Goal: Entertainment & Leisure: Consume media (video, audio)

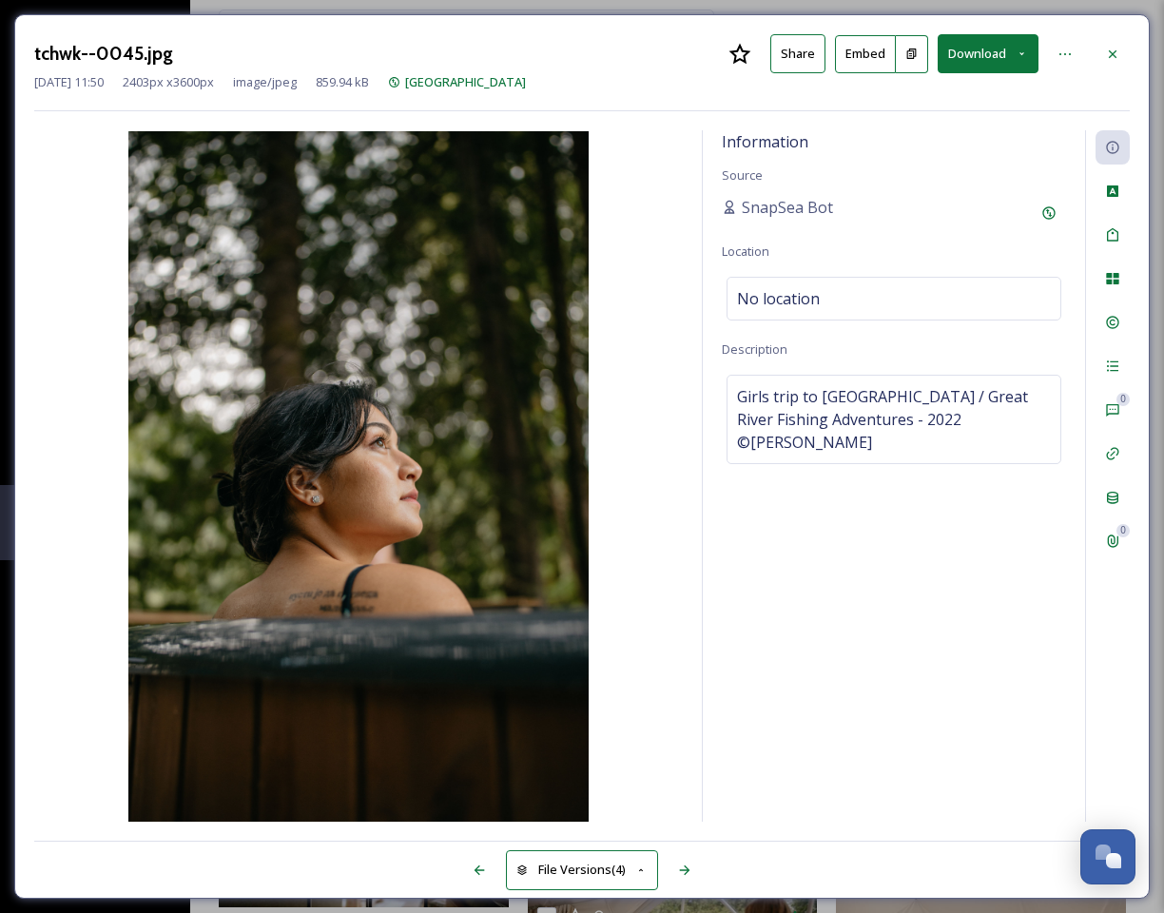
scroll to position [10024, 0]
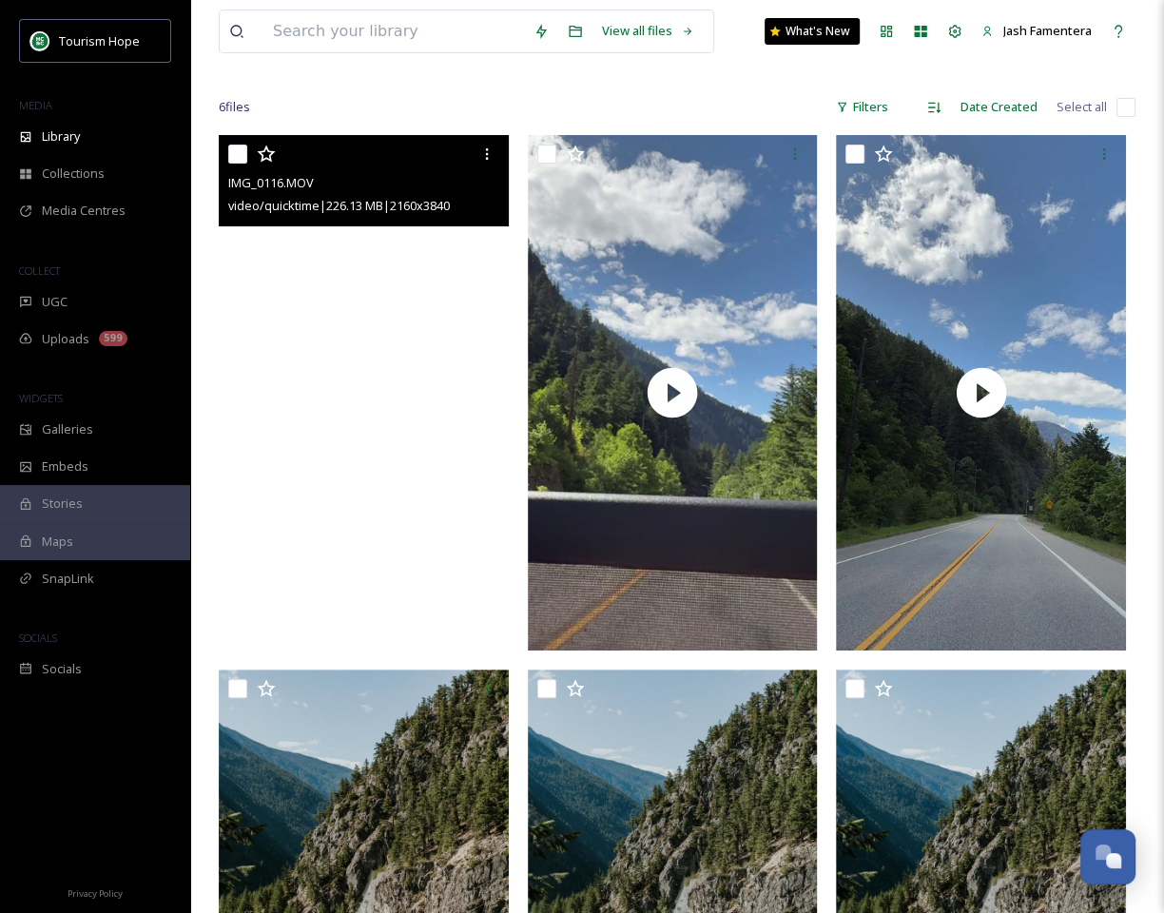
scroll to position [116, 0]
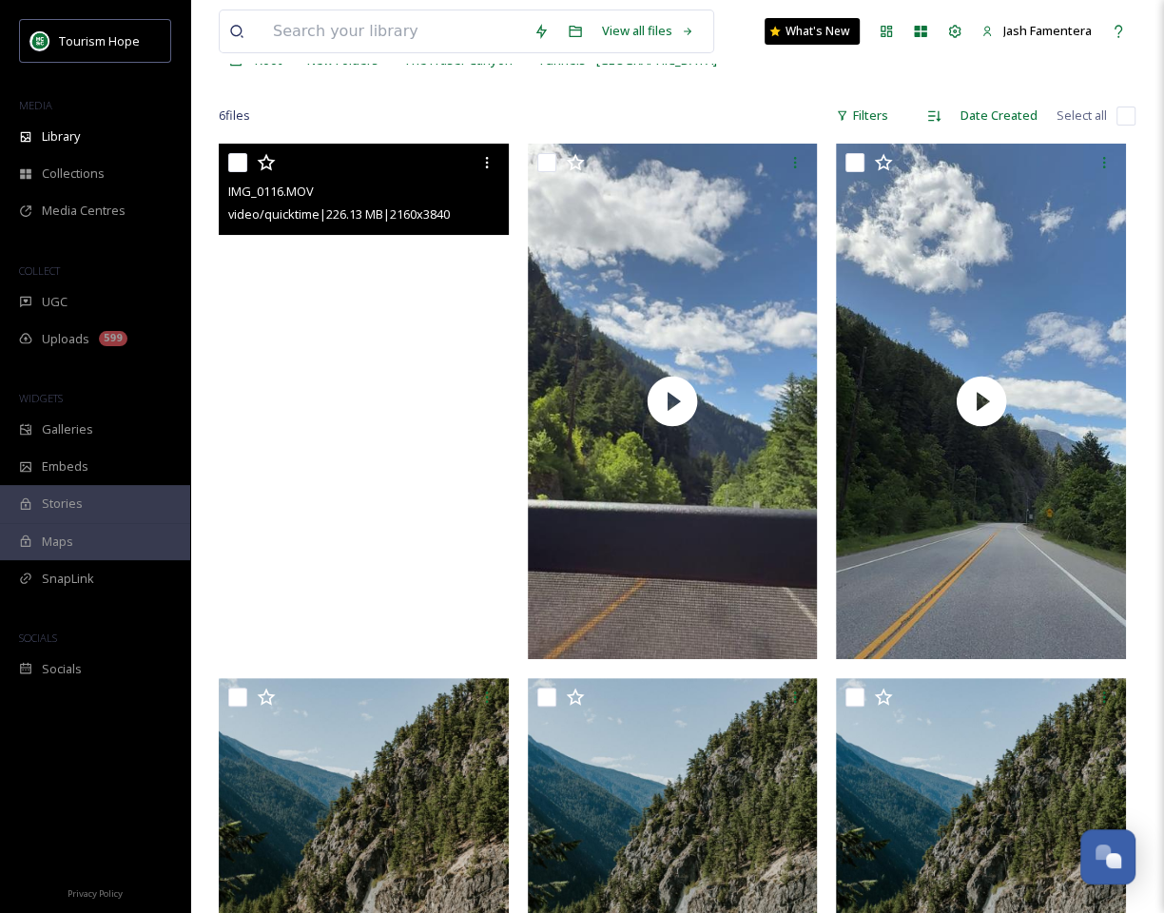
click at [340, 336] on video "IMG_0116.MOV" at bounding box center [364, 402] width 290 height 516
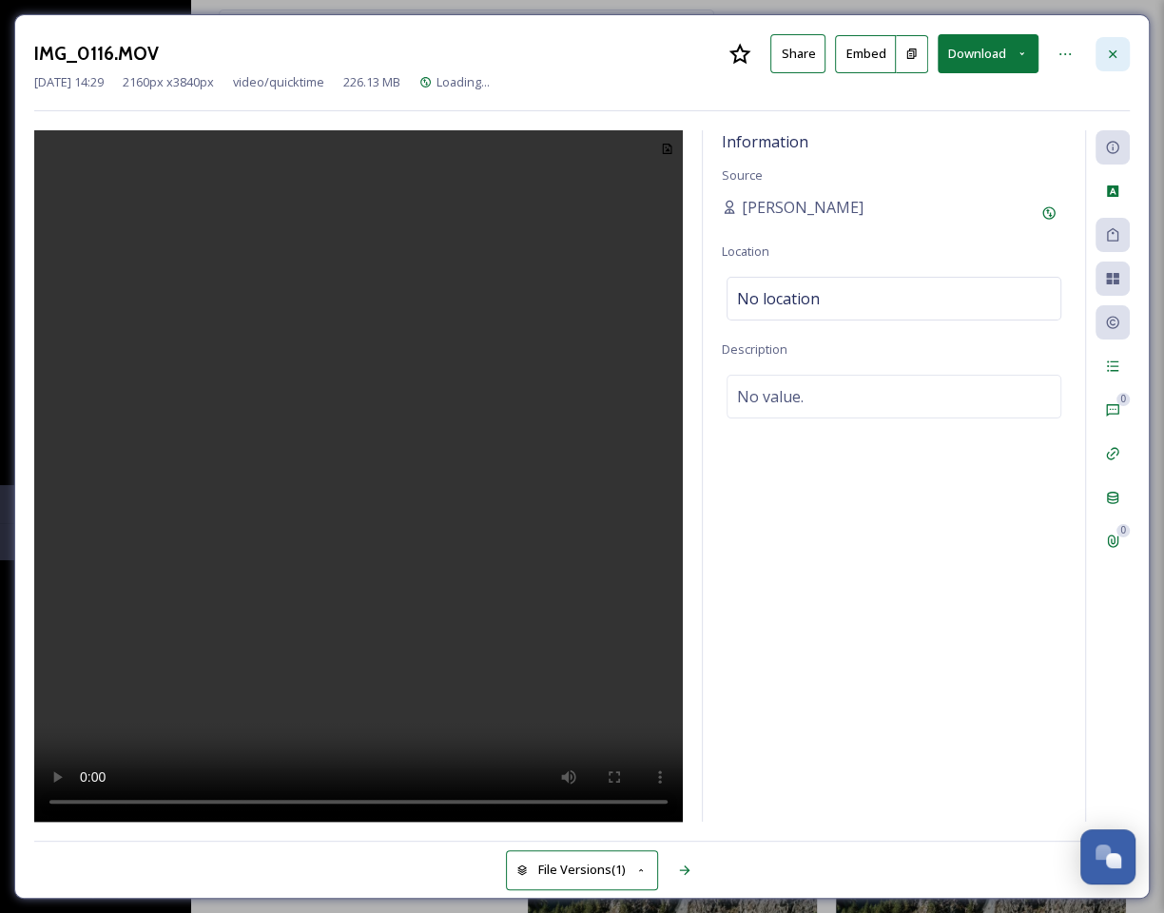
click at [1111, 66] on div at bounding box center [1113, 54] width 34 height 34
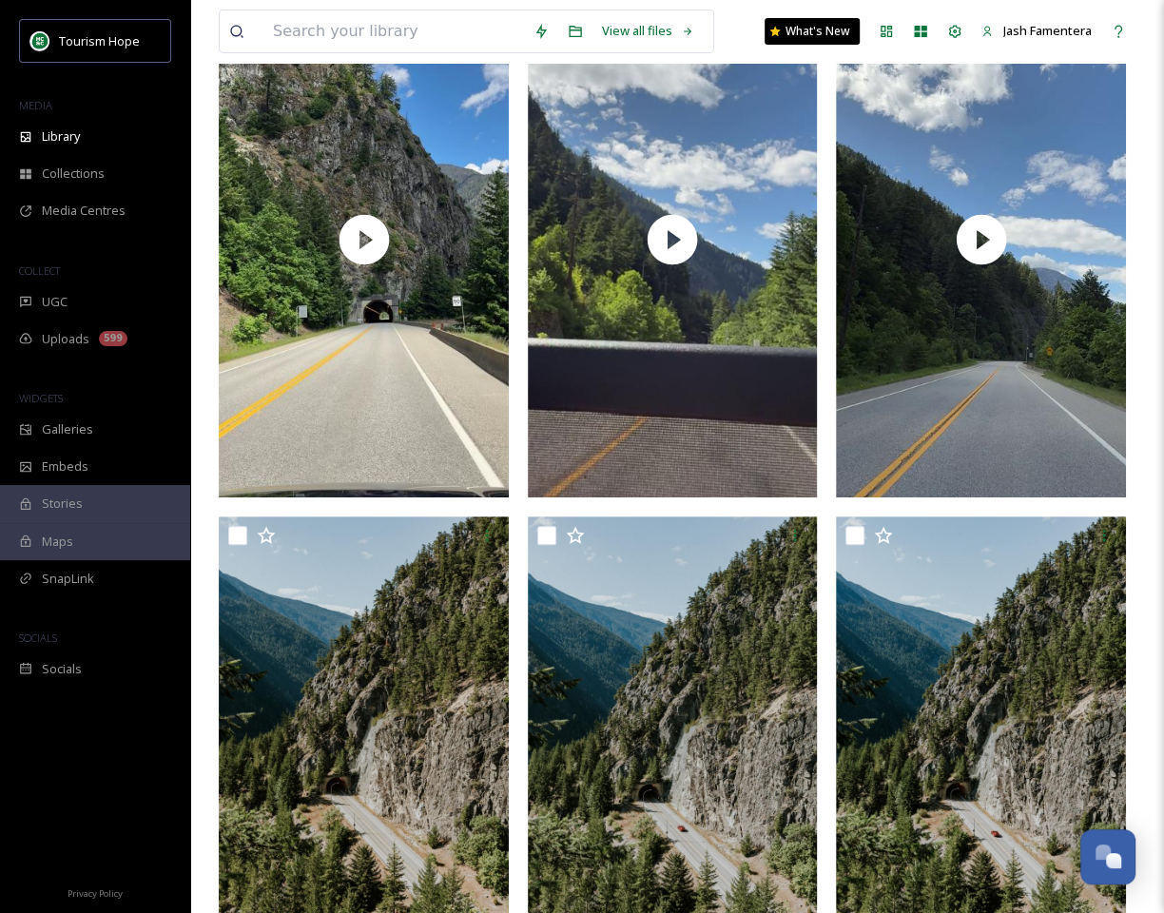
scroll to position [348, 0]
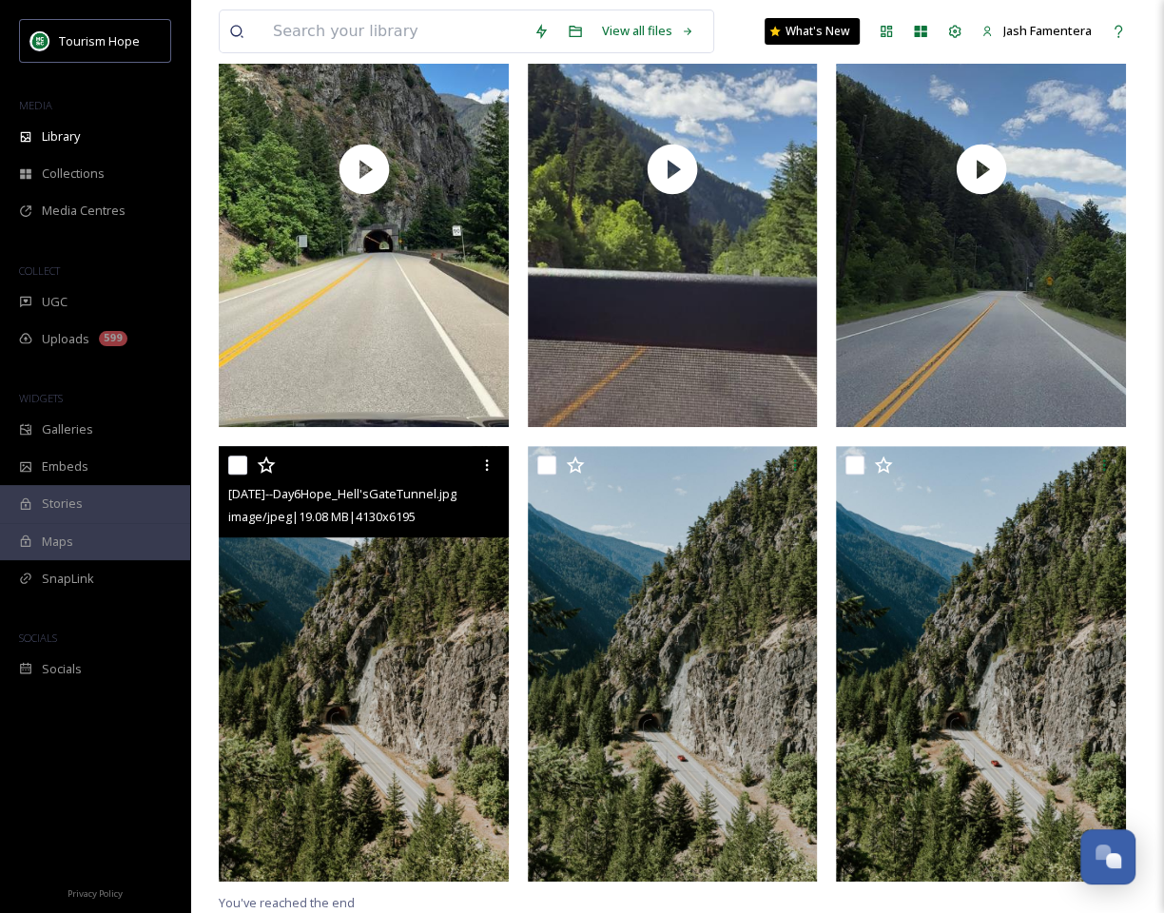
click at [458, 654] on img at bounding box center [364, 664] width 290 height 436
